Goal: Task Accomplishment & Management: Use online tool/utility

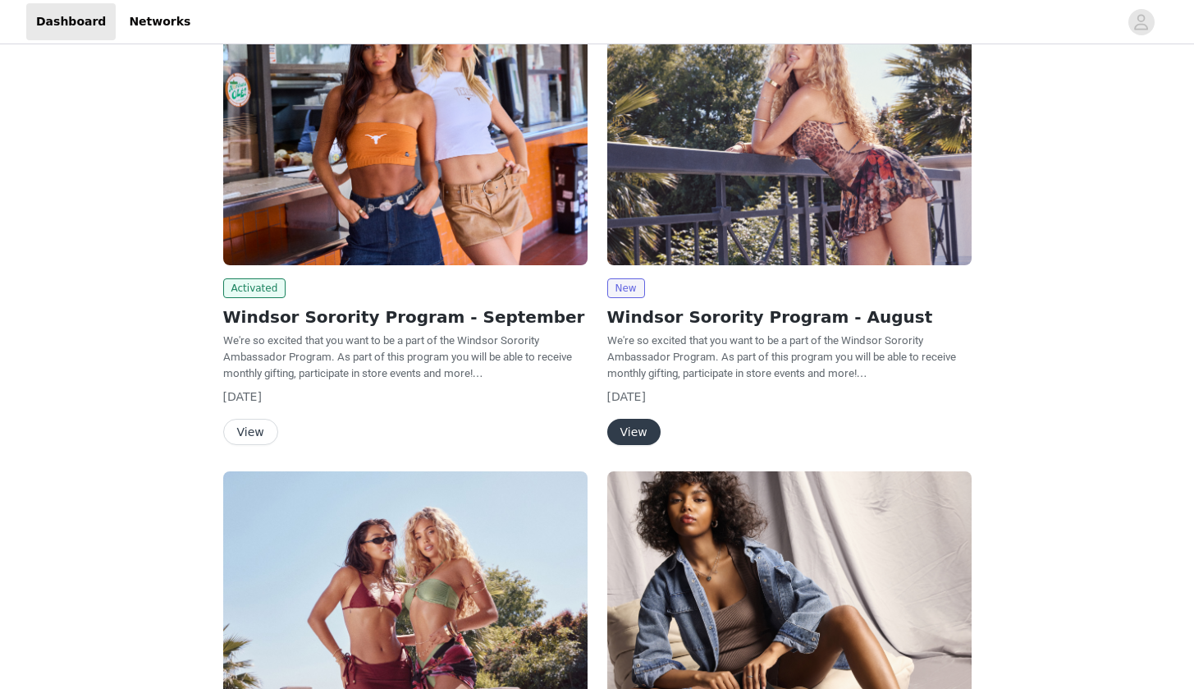
scroll to position [157, 0]
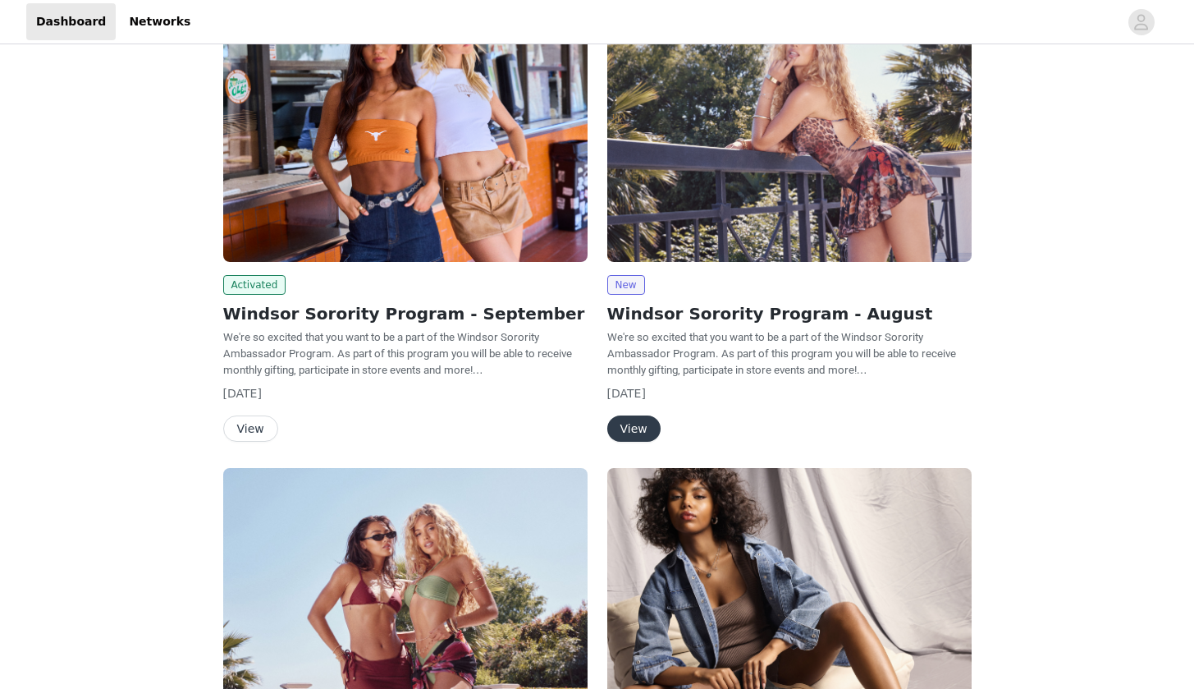
click at [625, 424] on button "View" at bounding box center [633, 428] width 53 height 26
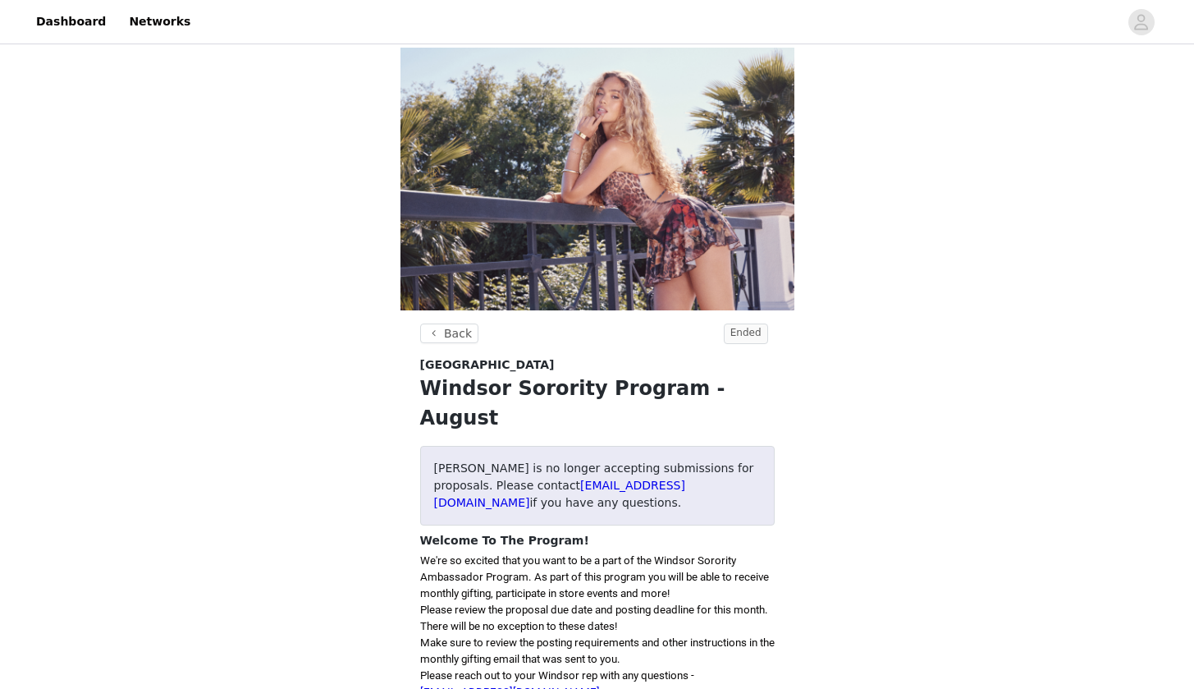
scroll to position [157, 0]
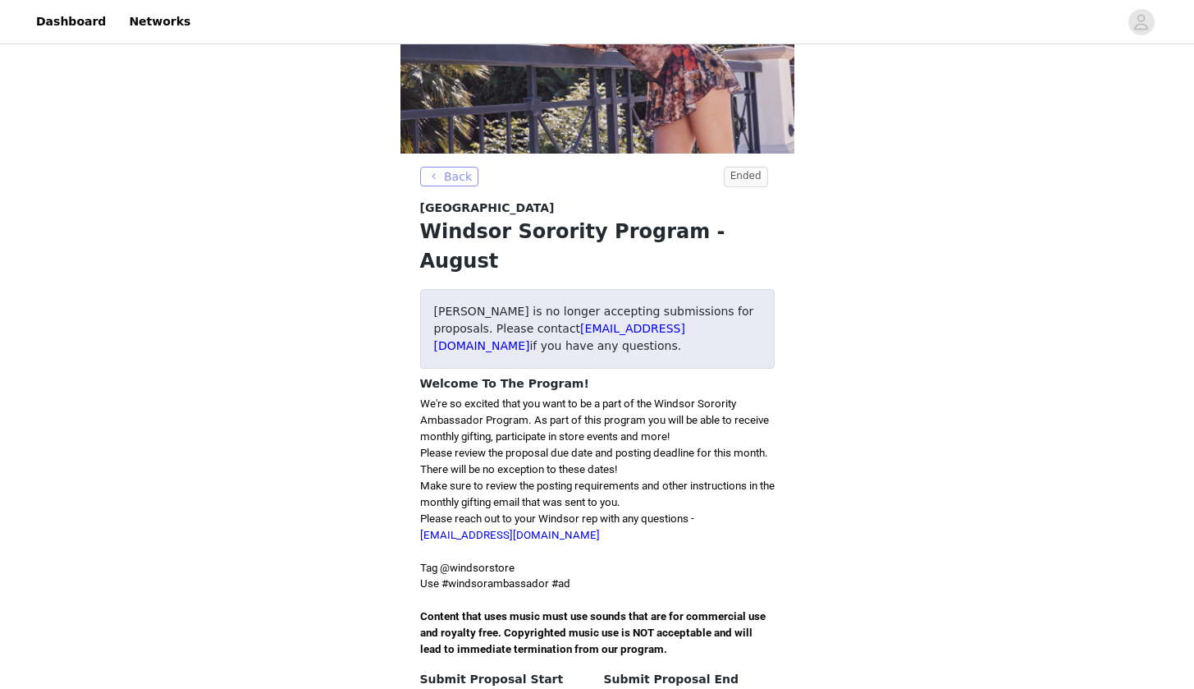
click at [449, 177] on button "Back" at bounding box center [449, 177] width 59 height 20
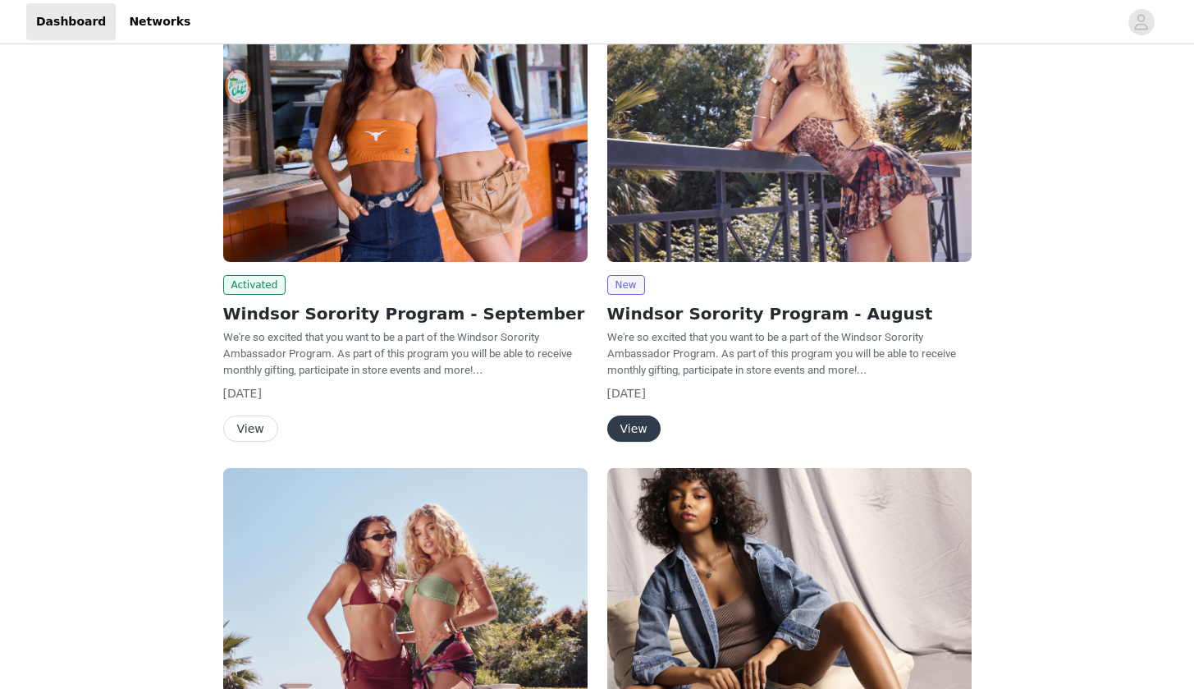
click at [360, 176] on img at bounding box center [405, 125] width 364 height 273
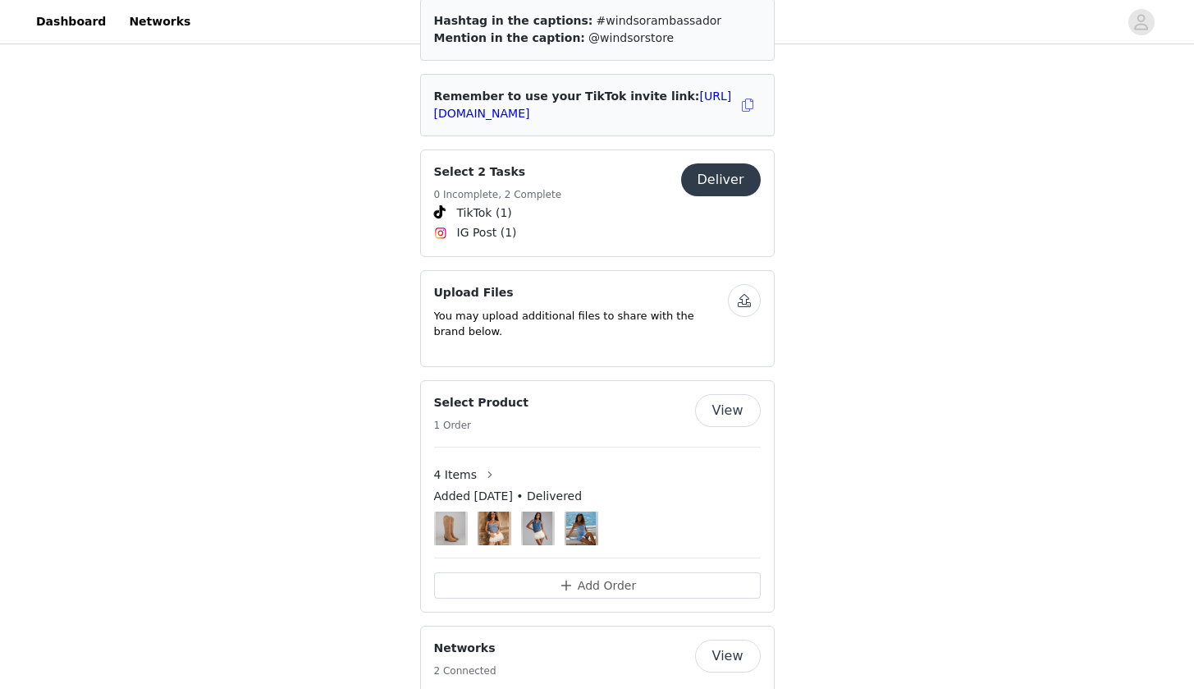
scroll to position [743, 0]
click at [708, 170] on div "Select 2 Tasks 0 Incomplete, 2 Complete Deliver" at bounding box center [597, 182] width 327 height 40
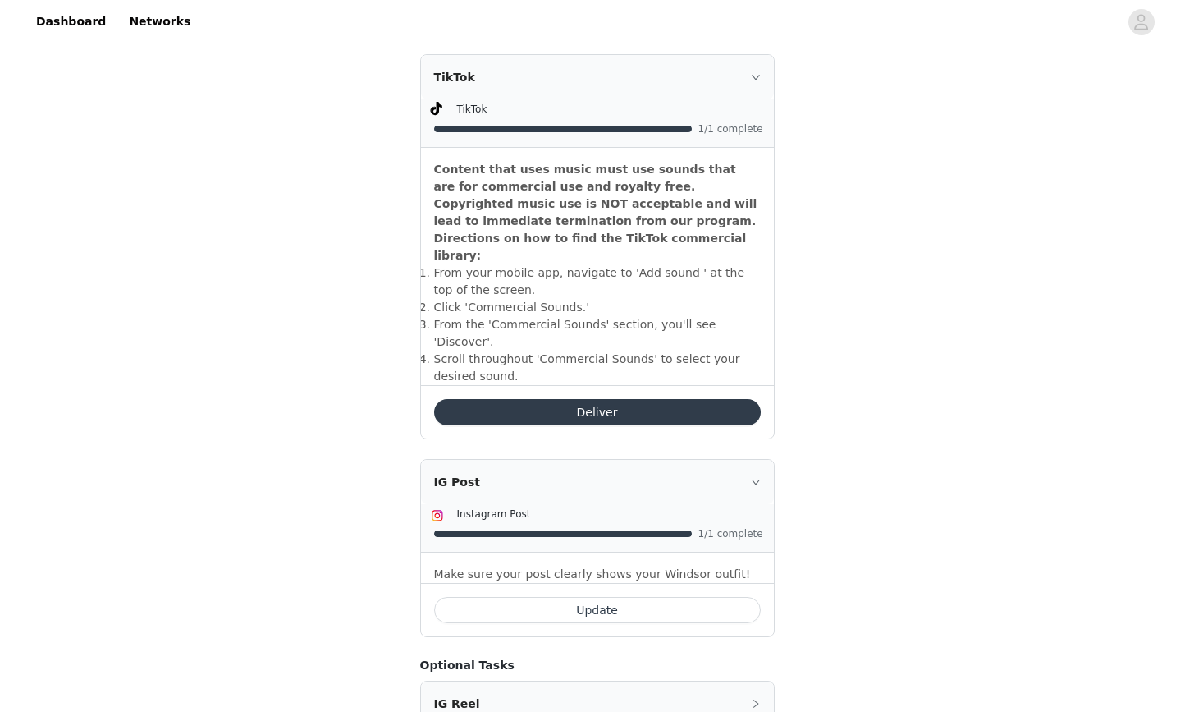
scroll to position [540, 0]
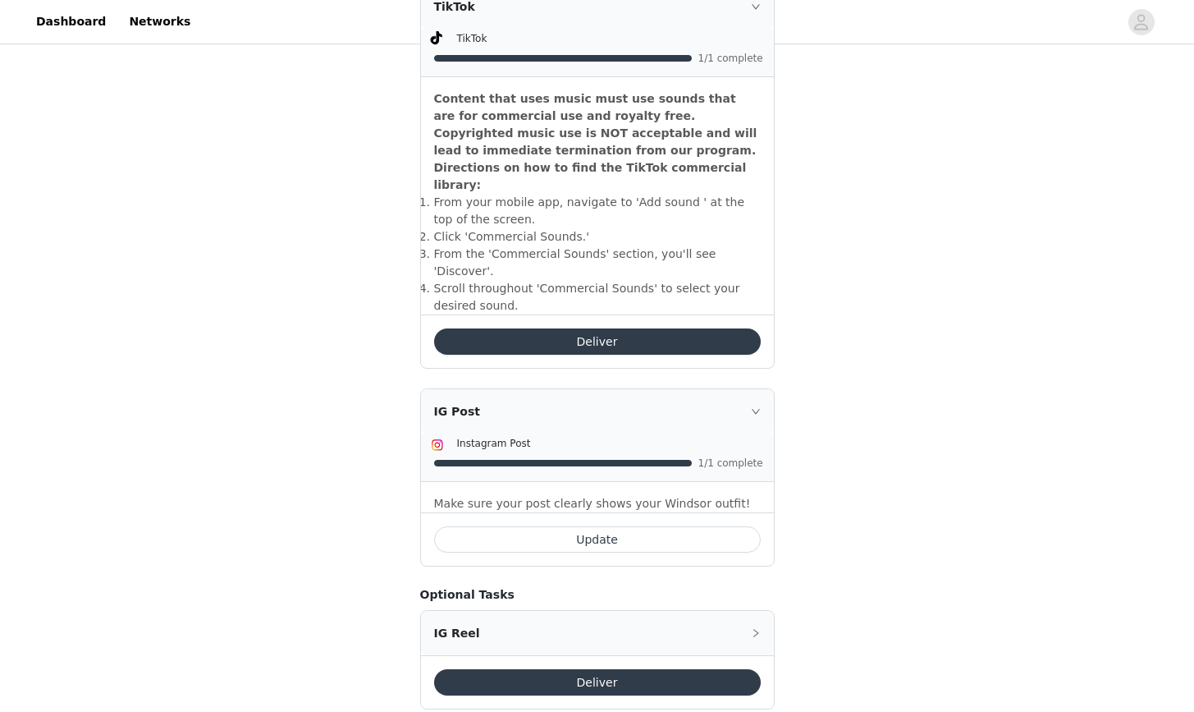
click at [603, 328] on button "Deliver" at bounding box center [597, 341] width 327 height 26
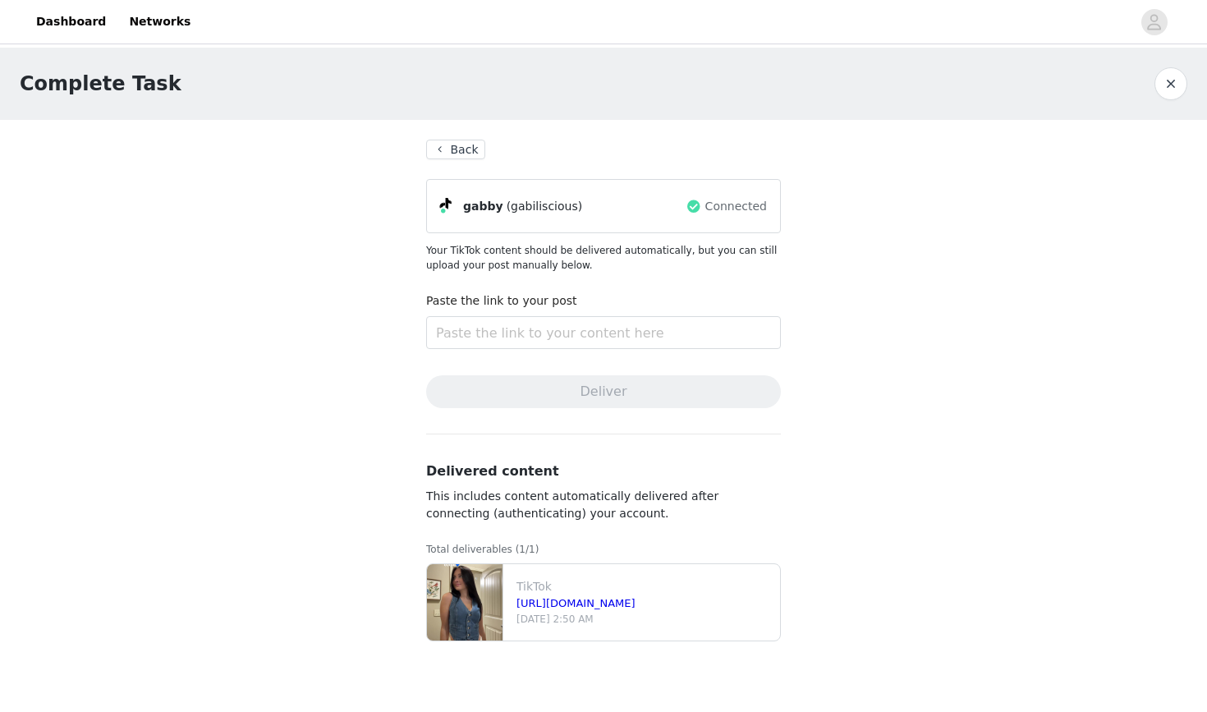
click at [1173, 84] on button "button" at bounding box center [1170, 83] width 33 height 33
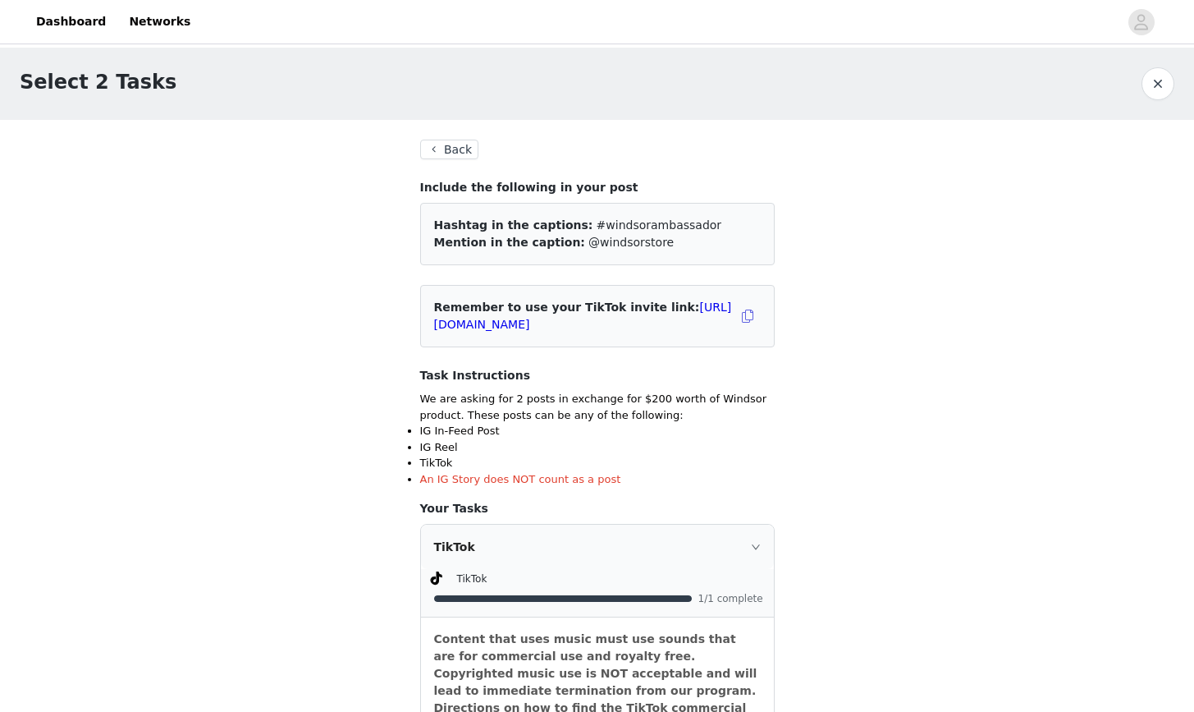
click at [1173, 84] on button "button" at bounding box center [1158, 83] width 33 height 33
